Goal: Find specific page/section: Find specific page/section

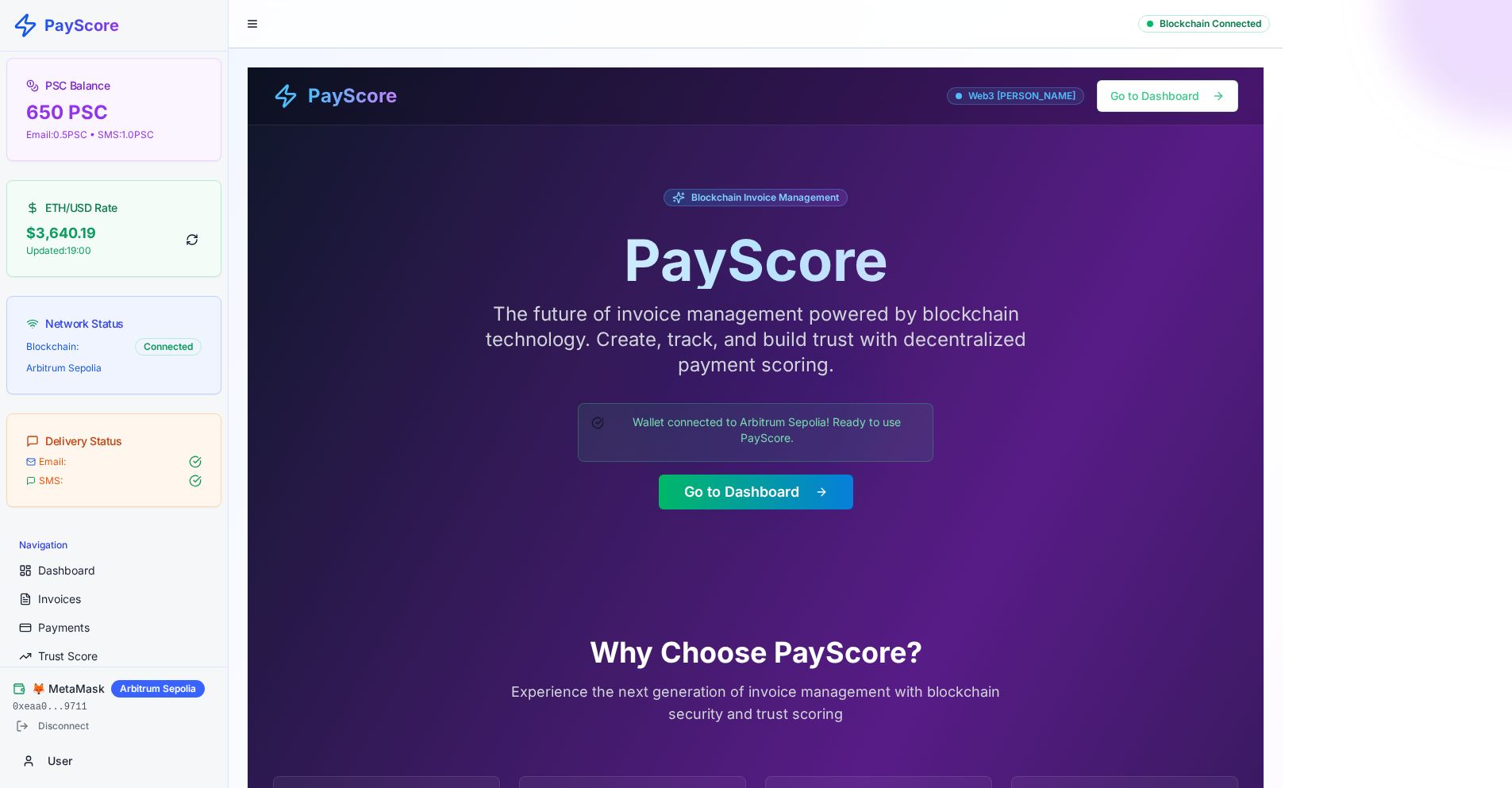
click at [249, 29] on div at bounding box center [756, 394] width 1512 height 788
click at [251, 25] on div at bounding box center [756, 394] width 1512 height 788
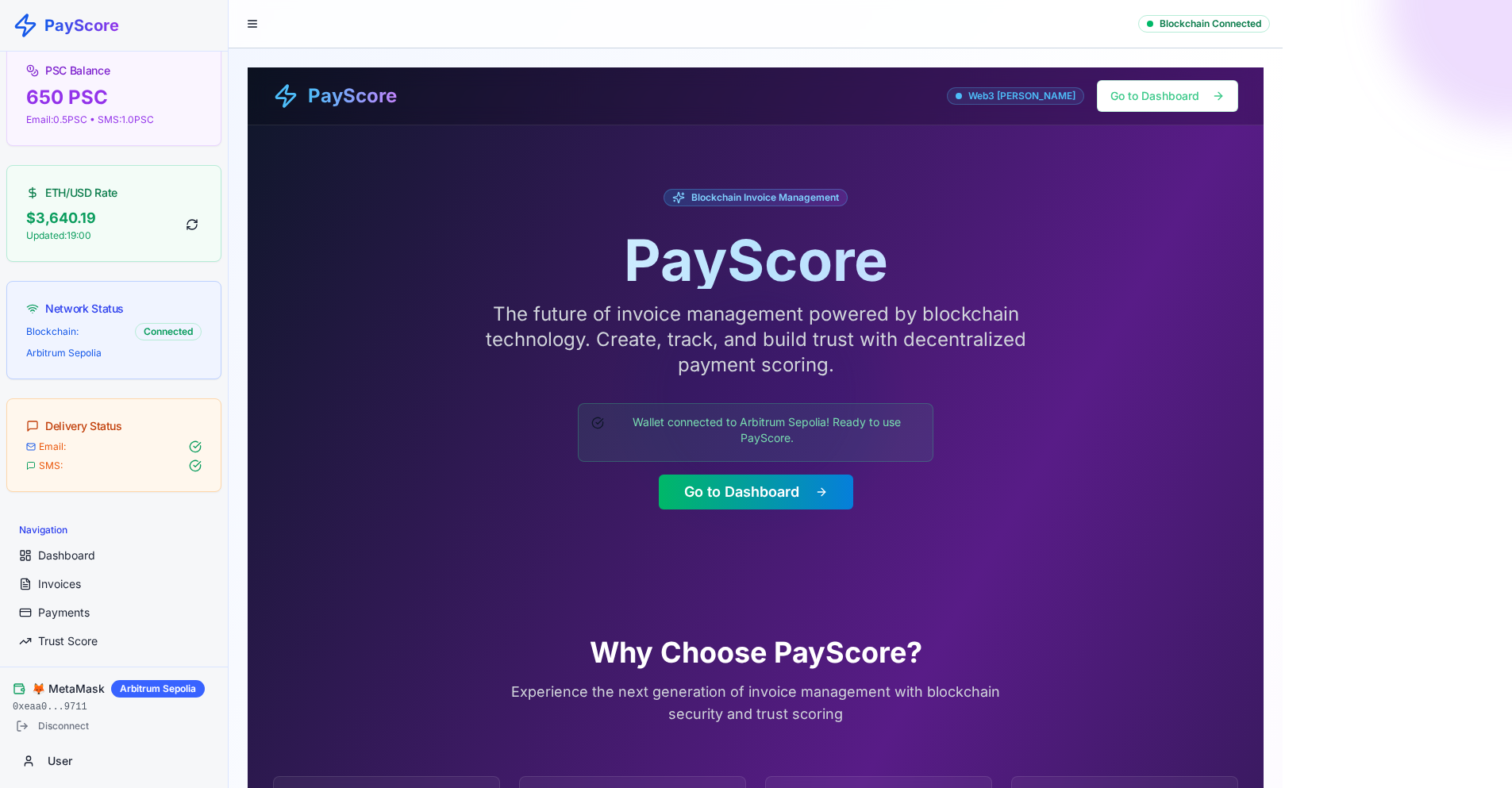
scroll to position [477, 0]
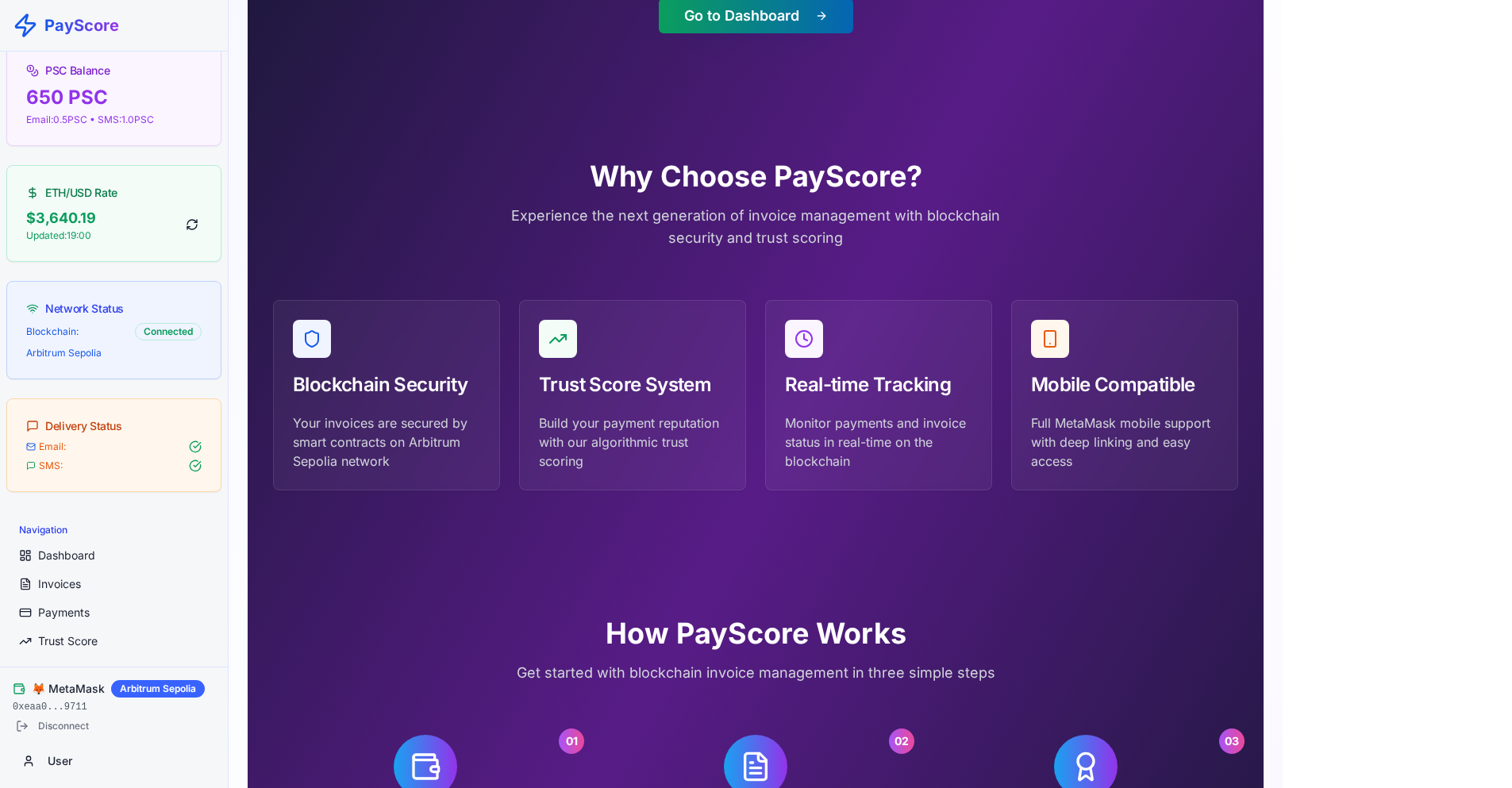
click at [768, 14] on button "Go to Dashboard" at bounding box center [756, 15] width 195 height 35
click at [742, 8] on button "Go to Dashboard" at bounding box center [756, 15] width 195 height 35
click at [741, 24] on button "Go to Dashboard" at bounding box center [756, 15] width 195 height 35
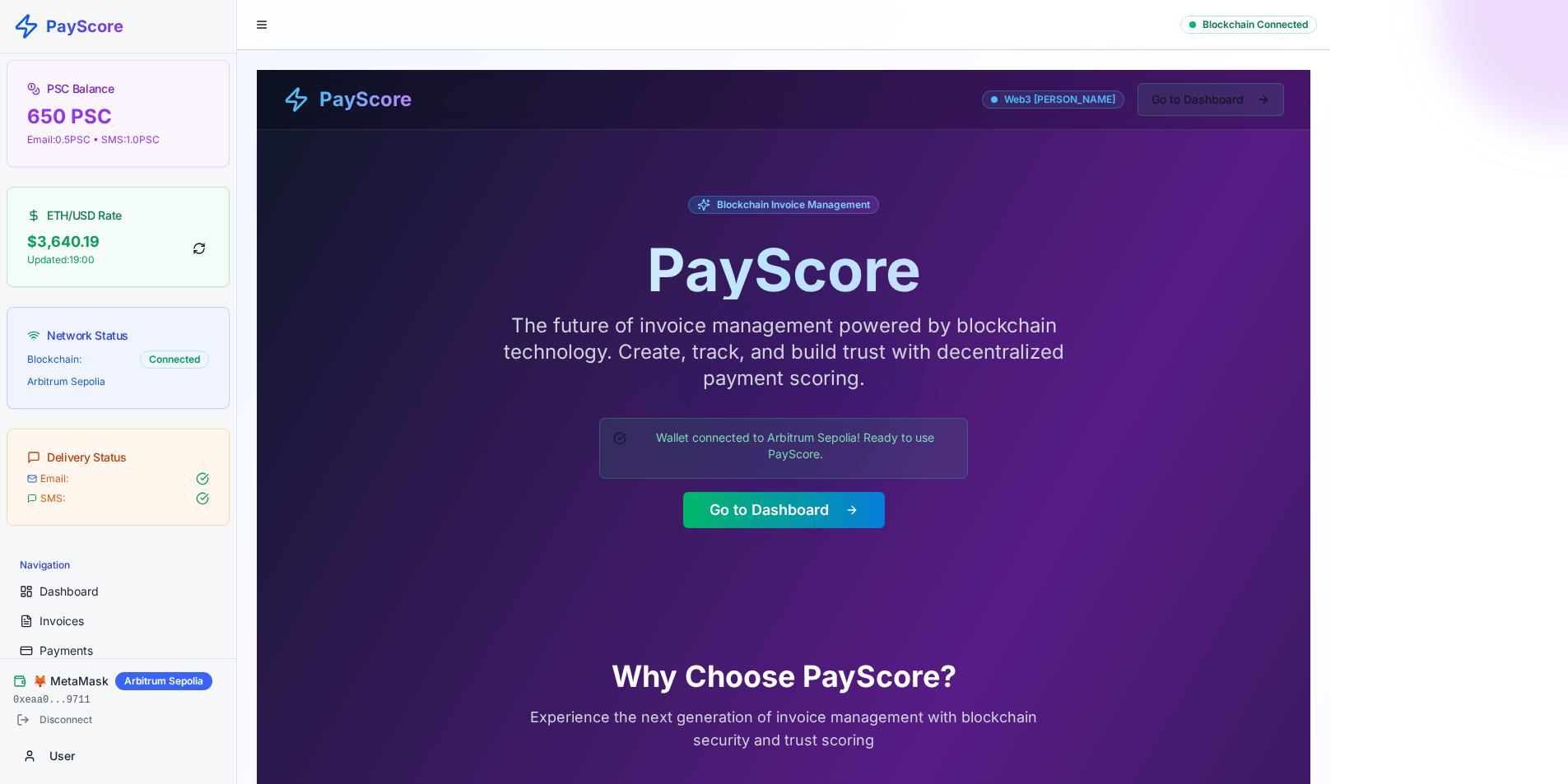
click at [1192, 93] on button "Go to Dashboard" at bounding box center [1211, 99] width 147 height 33
click at [1209, 99] on button "Go to Dashboard" at bounding box center [1211, 99] width 147 height 33
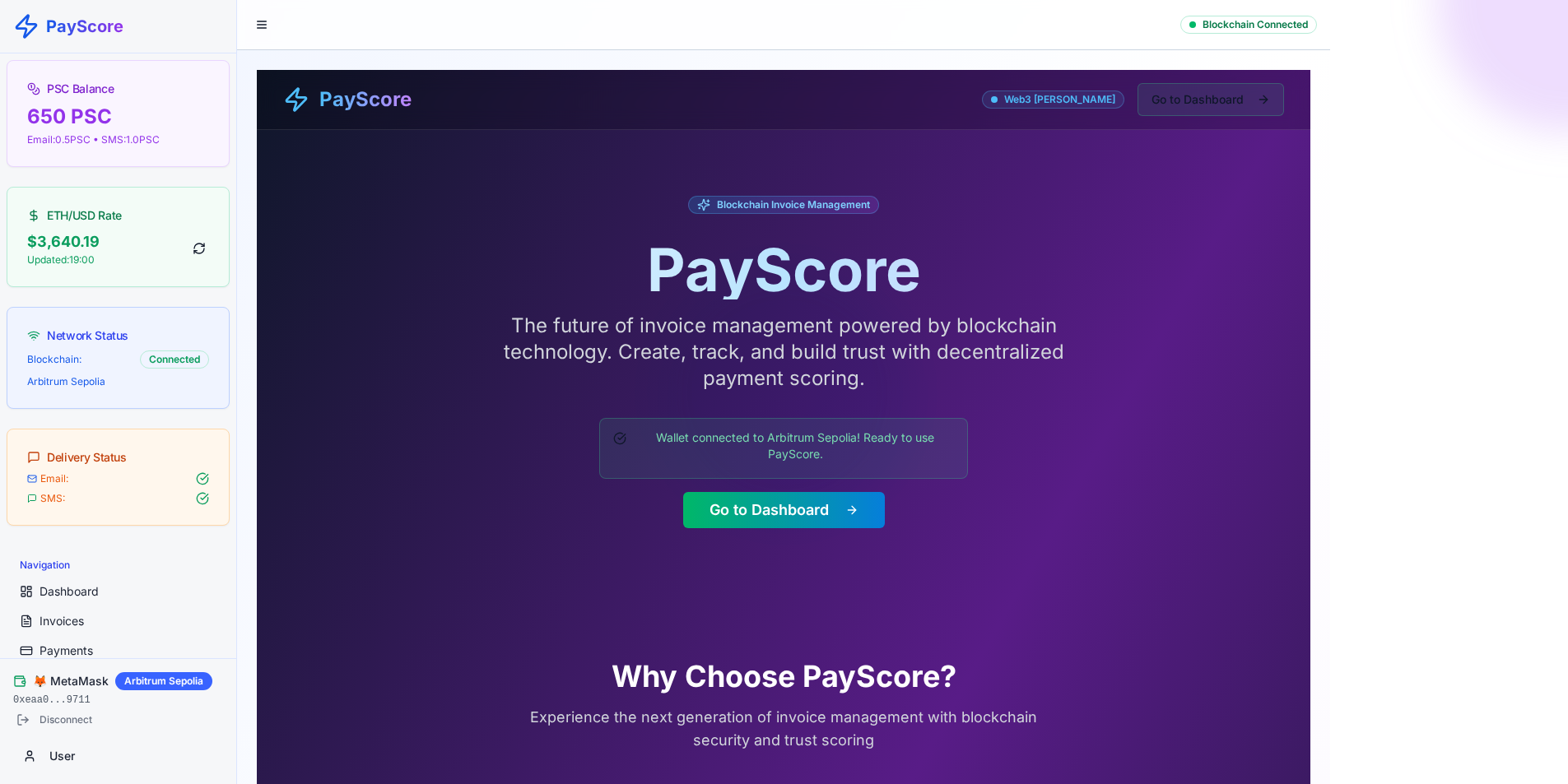
click at [1209, 99] on button "Go to Dashboard" at bounding box center [1211, 99] width 147 height 33
click at [82, 599] on link "Dashboard" at bounding box center [118, 591] width 209 height 27
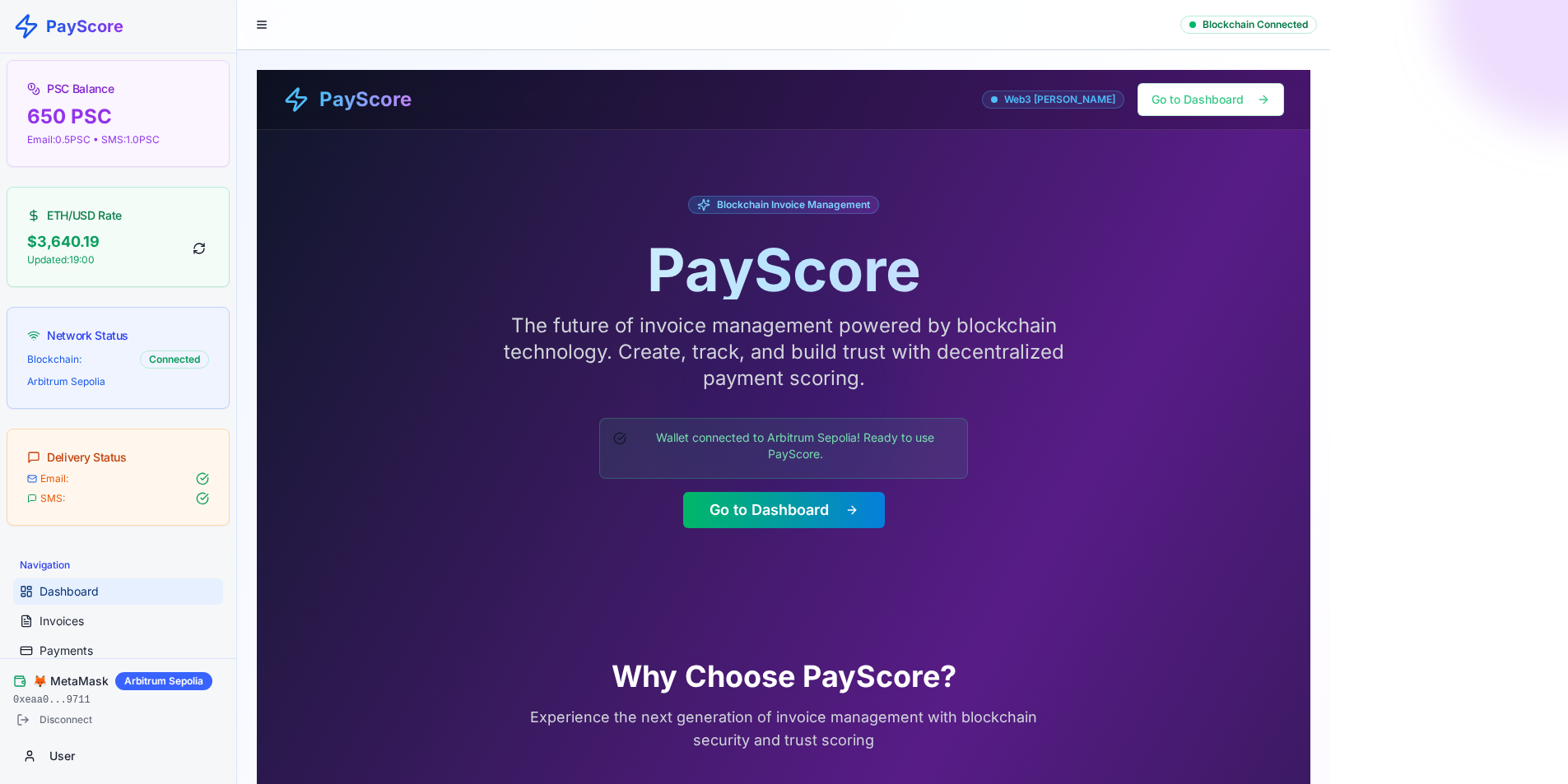
click at [85, 588] on span "Dashboard" at bounding box center [68, 591] width 59 height 17
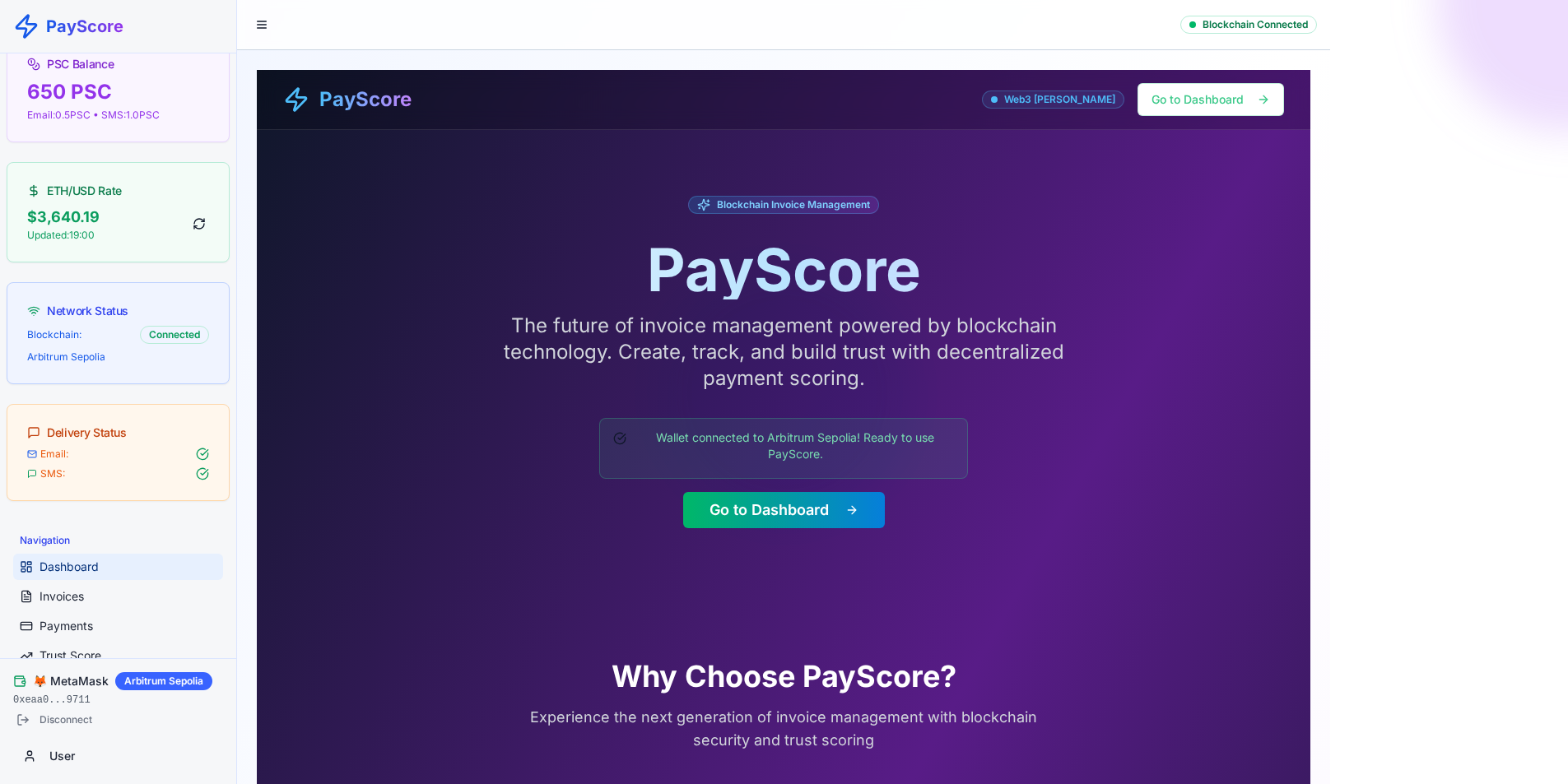
scroll to position [48, 0]
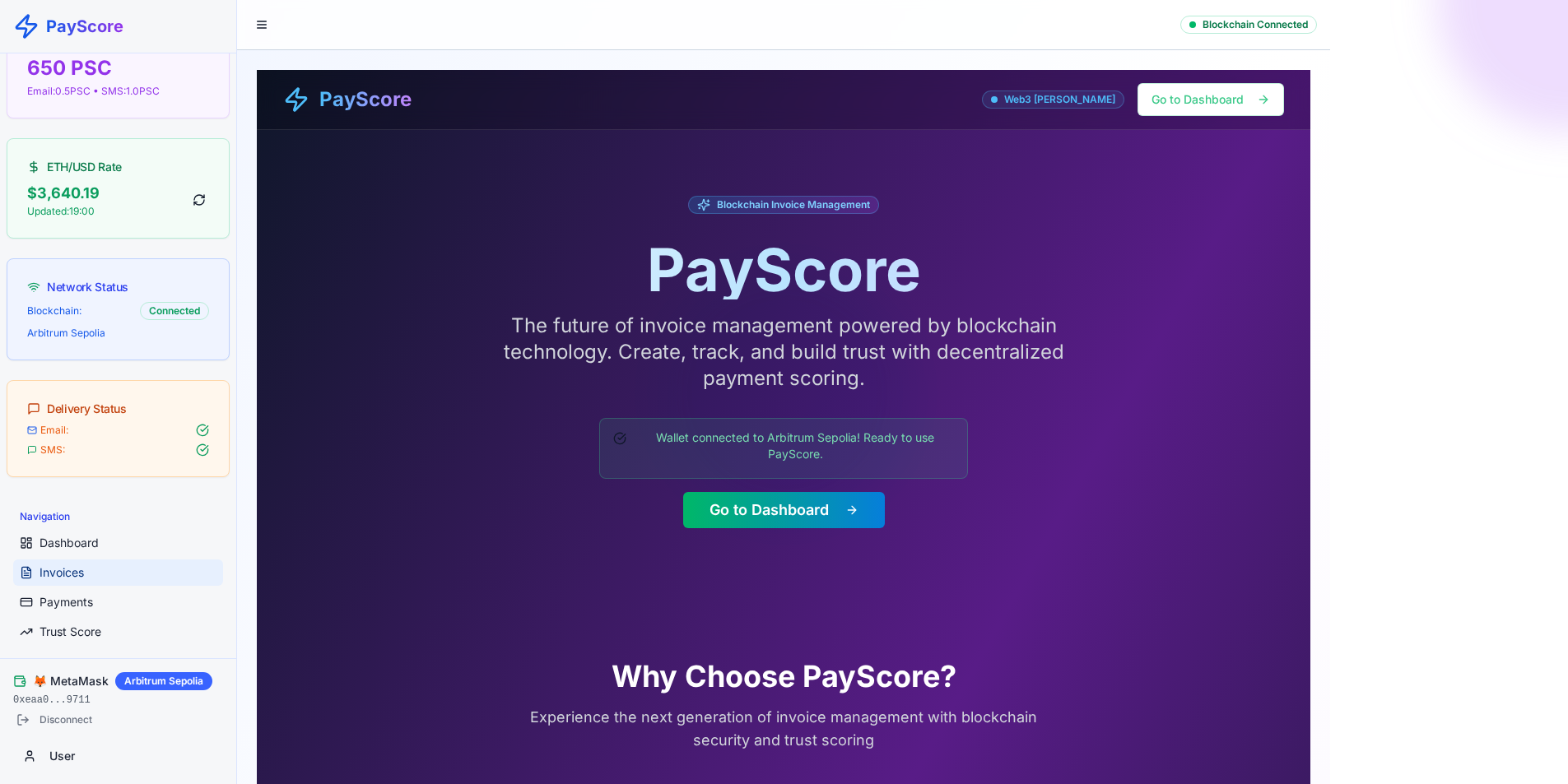
click at [78, 570] on span "Invoices" at bounding box center [61, 573] width 44 height 17
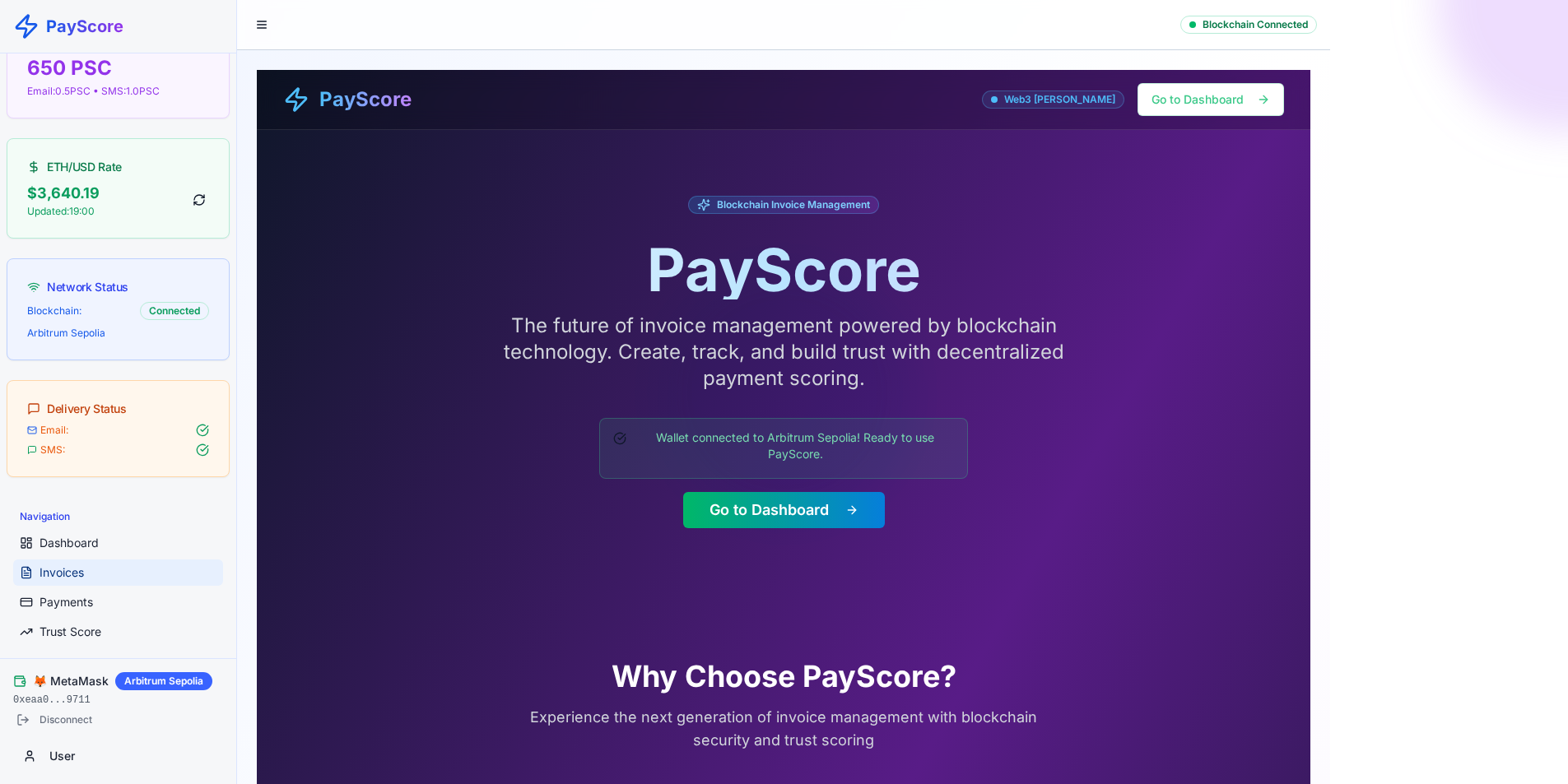
click at [78, 570] on span "Invoices" at bounding box center [61, 573] width 44 height 17
click at [83, 611] on link "Payments" at bounding box center [118, 602] width 209 height 27
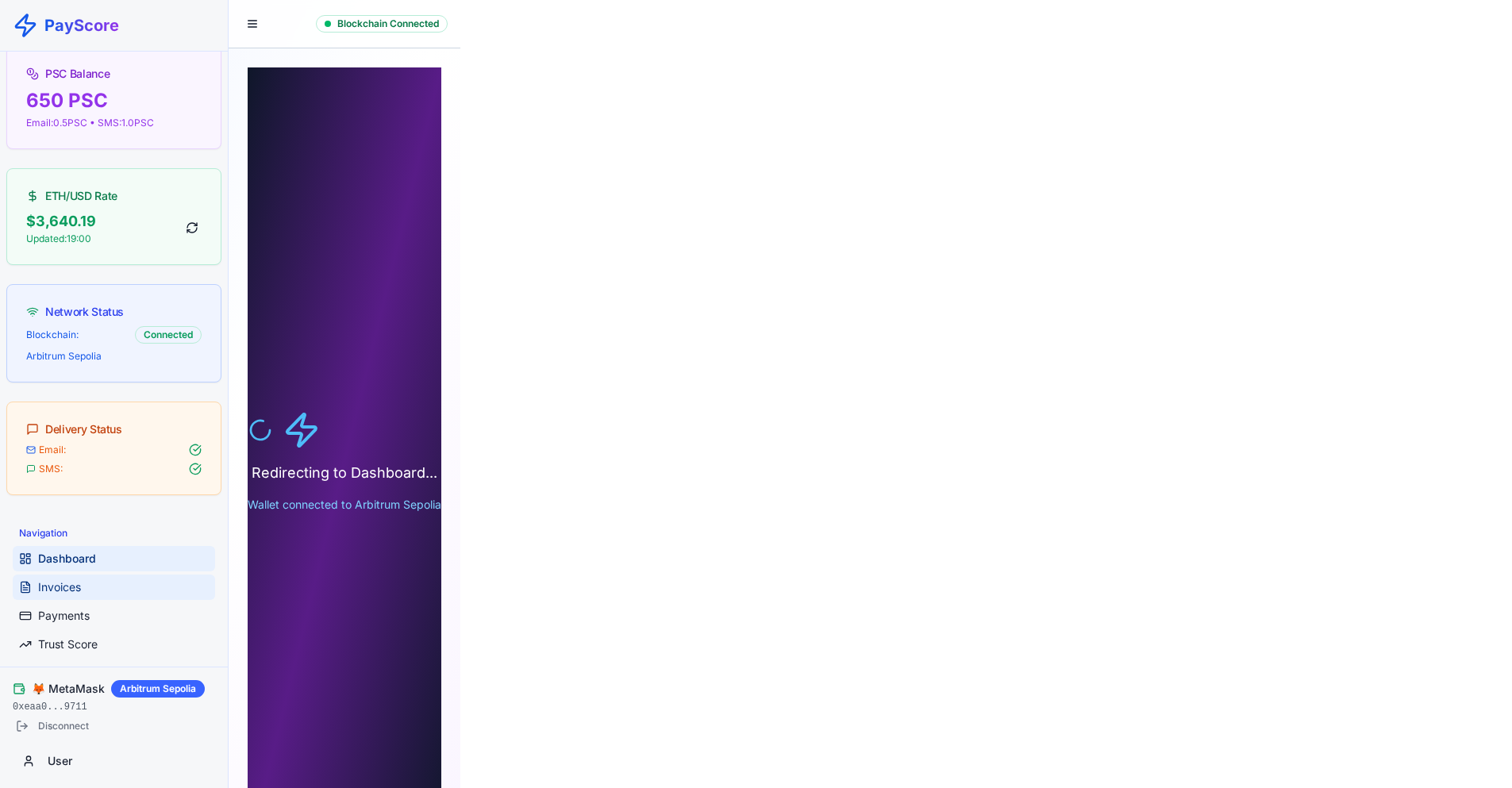
scroll to position [15, 0]
click at [87, 609] on span "Payments" at bounding box center [64, 613] width 51 height 16
